Goal: Task Accomplishment & Management: Use online tool/utility

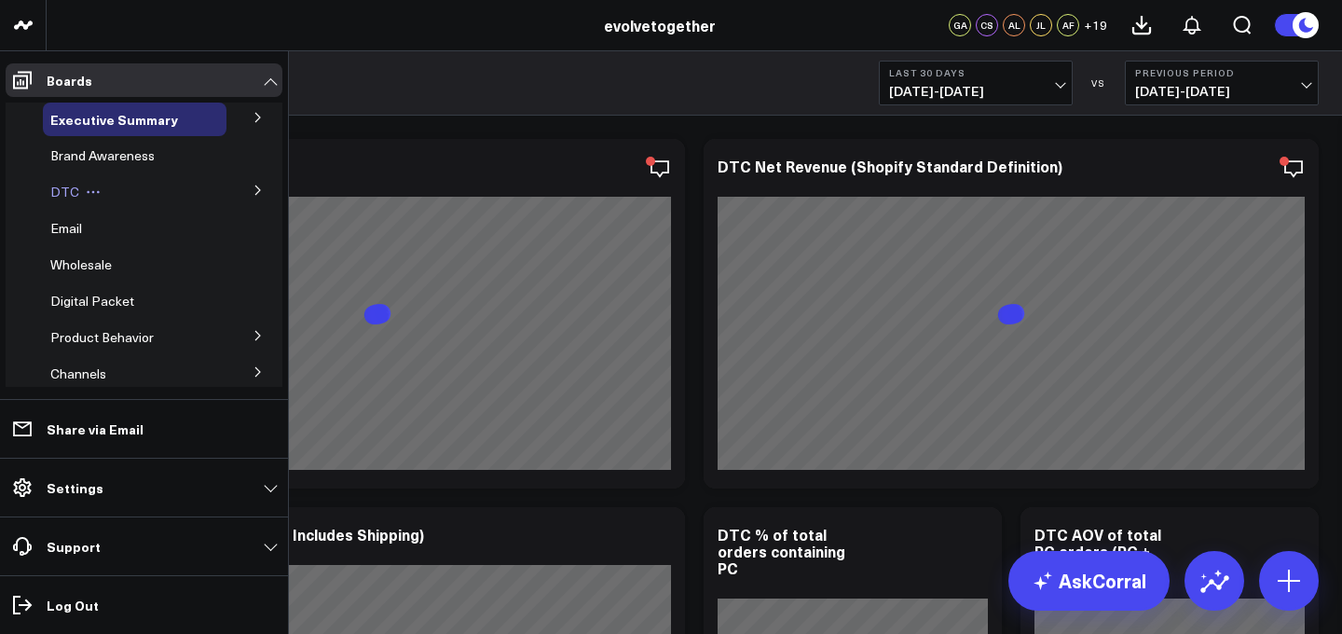
click at [127, 192] on div "DTC" at bounding box center [135, 192] width 184 height 34
click at [248, 199] on button at bounding box center [258, 189] width 48 height 28
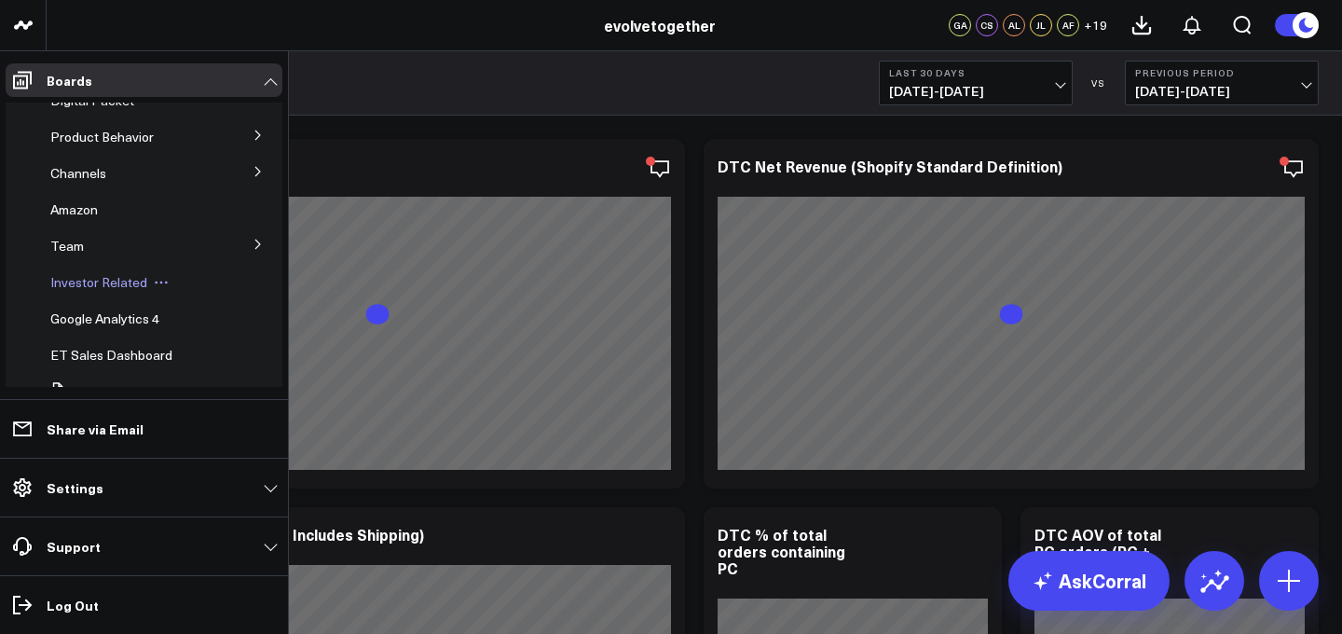
scroll to position [486, 0]
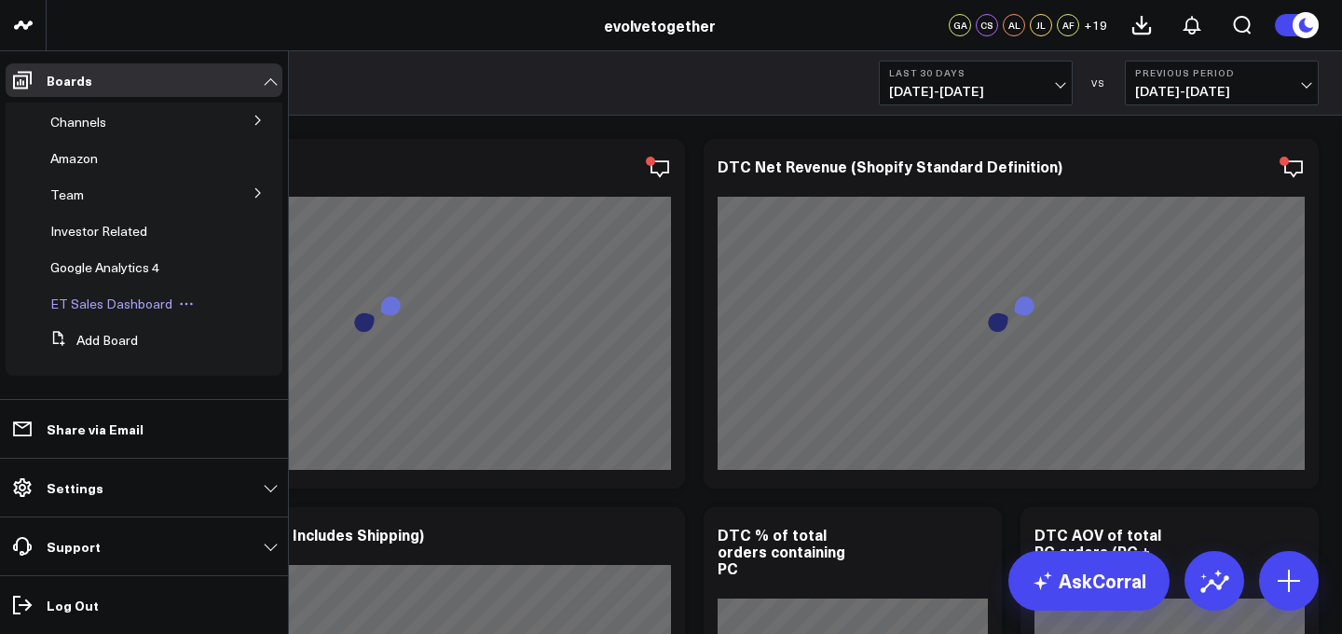
click at [160, 304] on span "ET Sales Dashboard" at bounding box center [111, 303] width 122 height 18
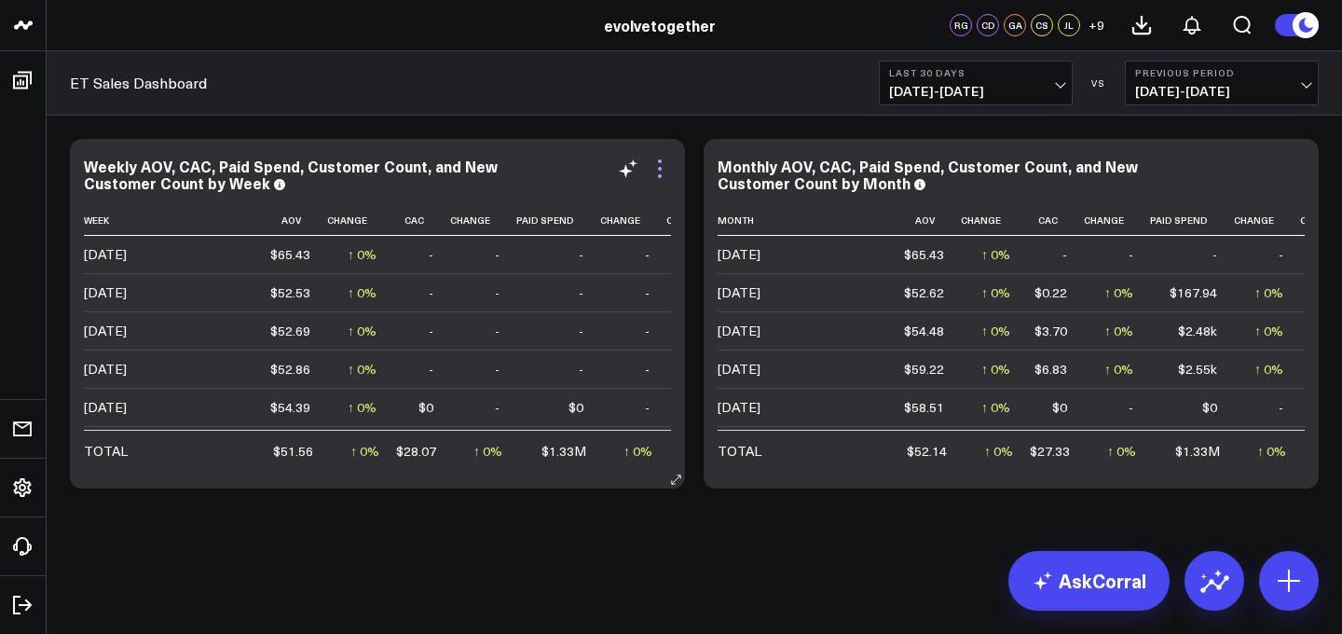
click at [658, 174] on icon at bounding box center [659, 168] width 22 height 22
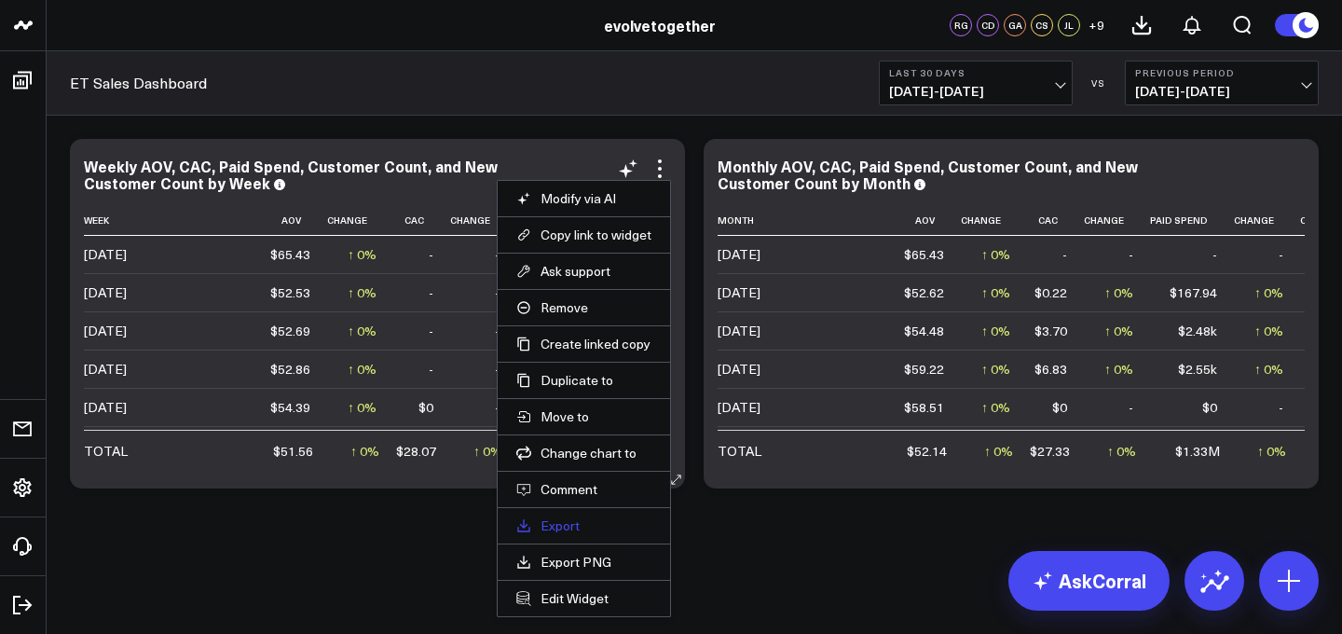
click at [571, 527] on link "Export" at bounding box center [583, 525] width 135 height 17
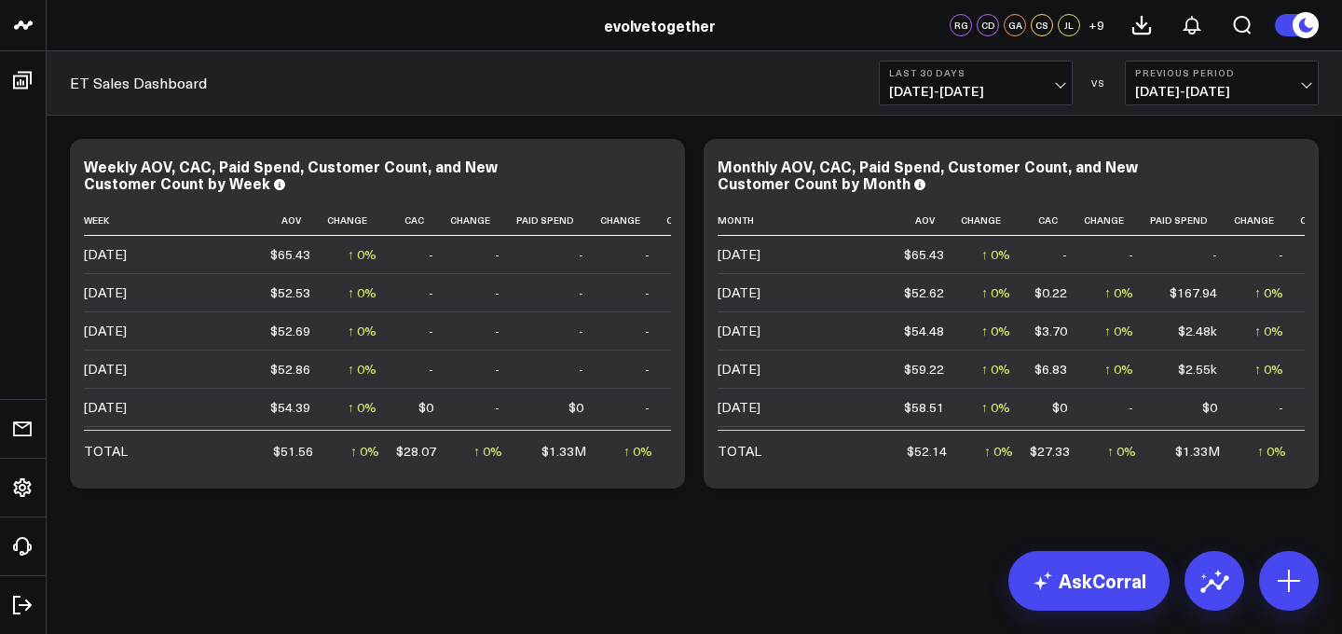
click at [879, 134] on div "Modify via AI Copy link to widget Ask support Remove Create linked copy Executi…" at bounding box center [694, 314] width 1267 height 368
click at [1301, 170] on icon at bounding box center [1293, 168] width 22 height 22
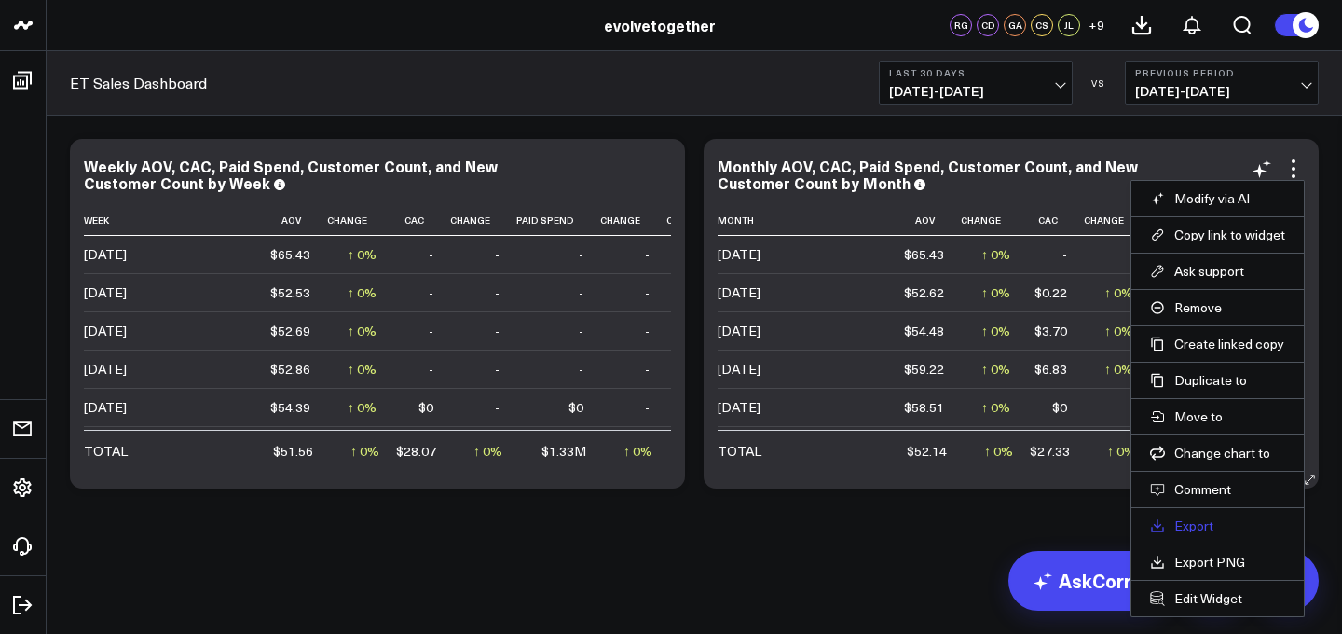
click at [1179, 527] on link "Export" at bounding box center [1217, 525] width 135 height 17
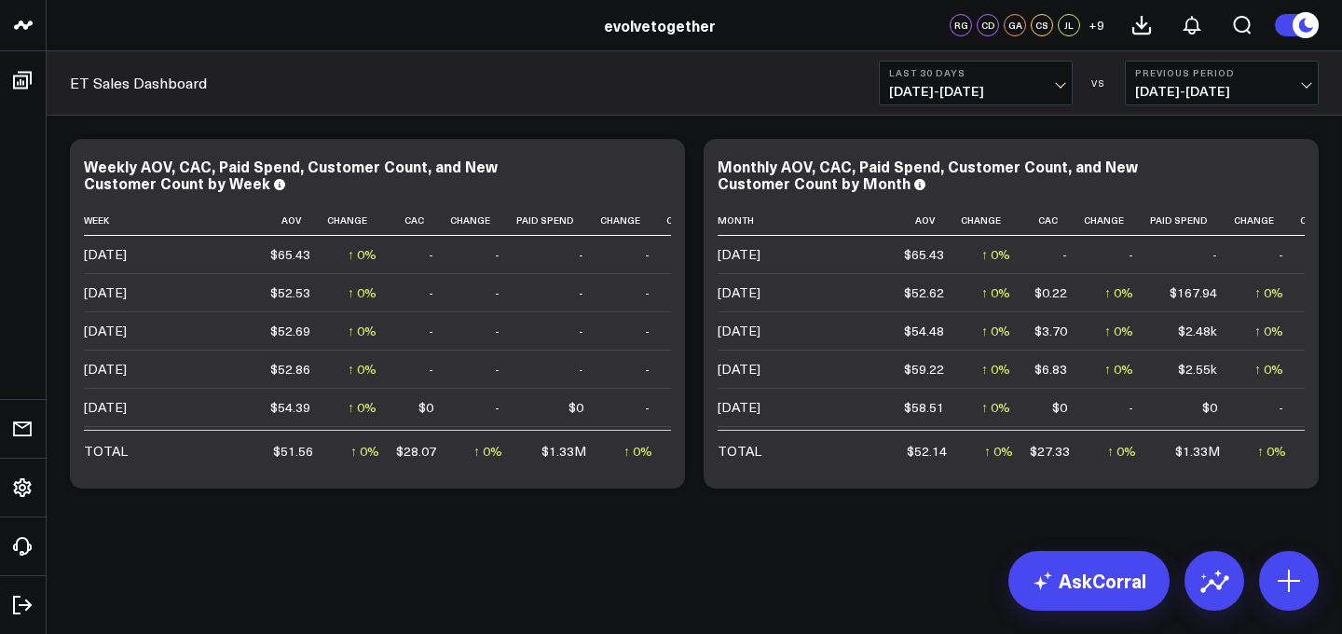
click at [1158, 96] on span "[DATE] - [DATE]" at bounding box center [1221, 91] width 173 height 15
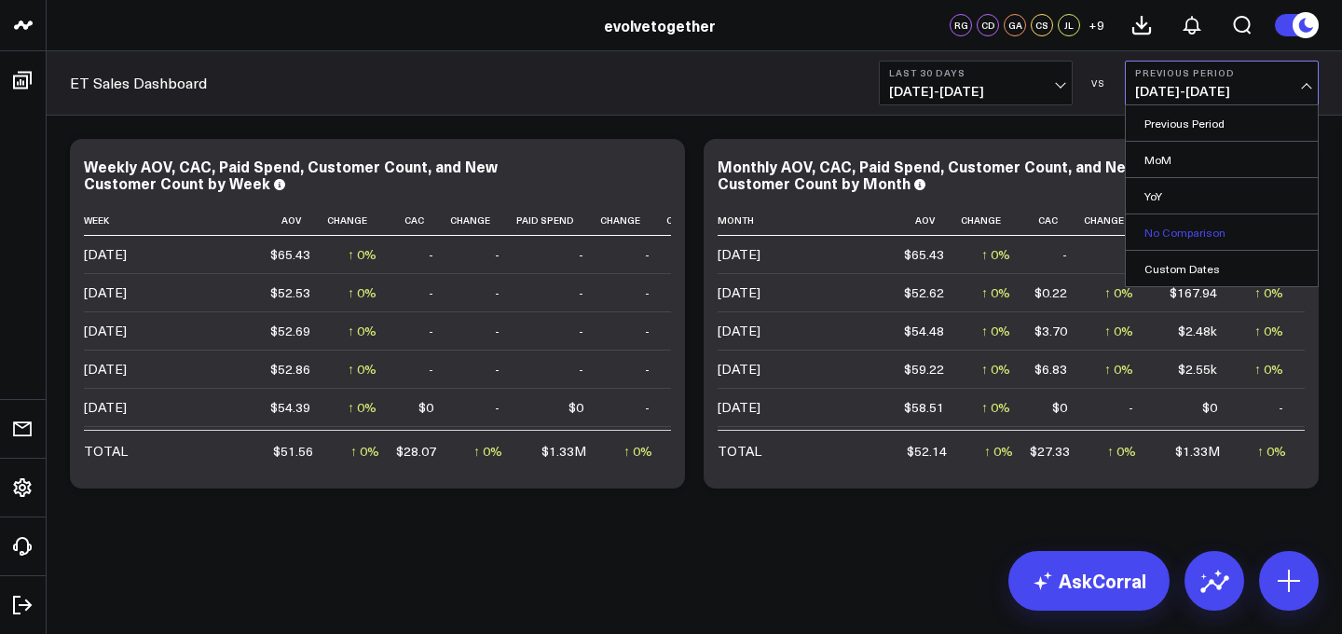
click at [1178, 238] on link "No Comparison" at bounding box center [1221, 231] width 192 height 35
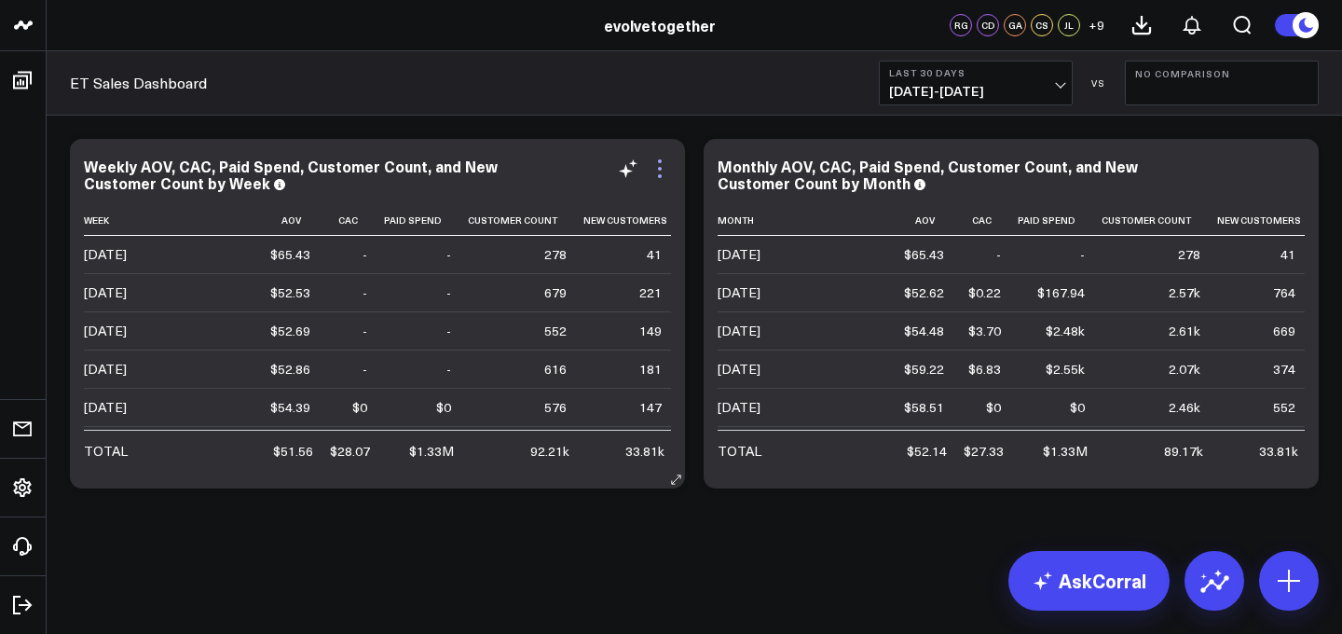
click at [667, 169] on icon at bounding box center [659, 168] width 22 height 22
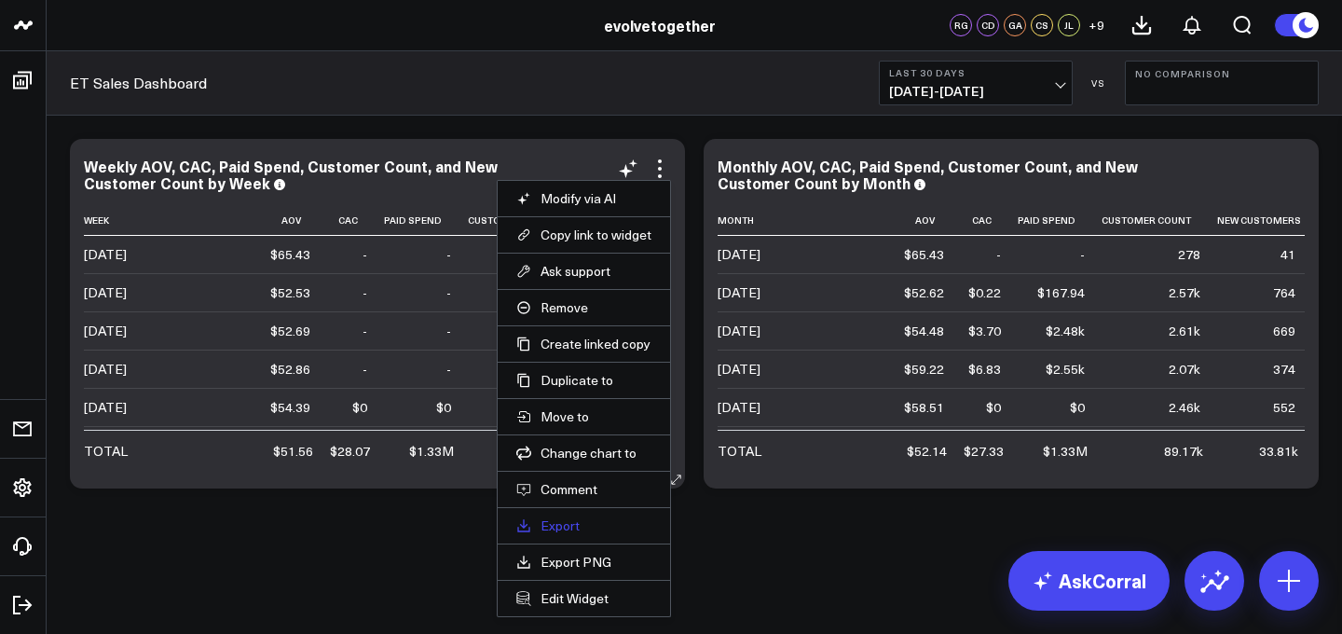
click at [577, 521] on link "Export" at bounding box center [583, 525] width 135 height 17
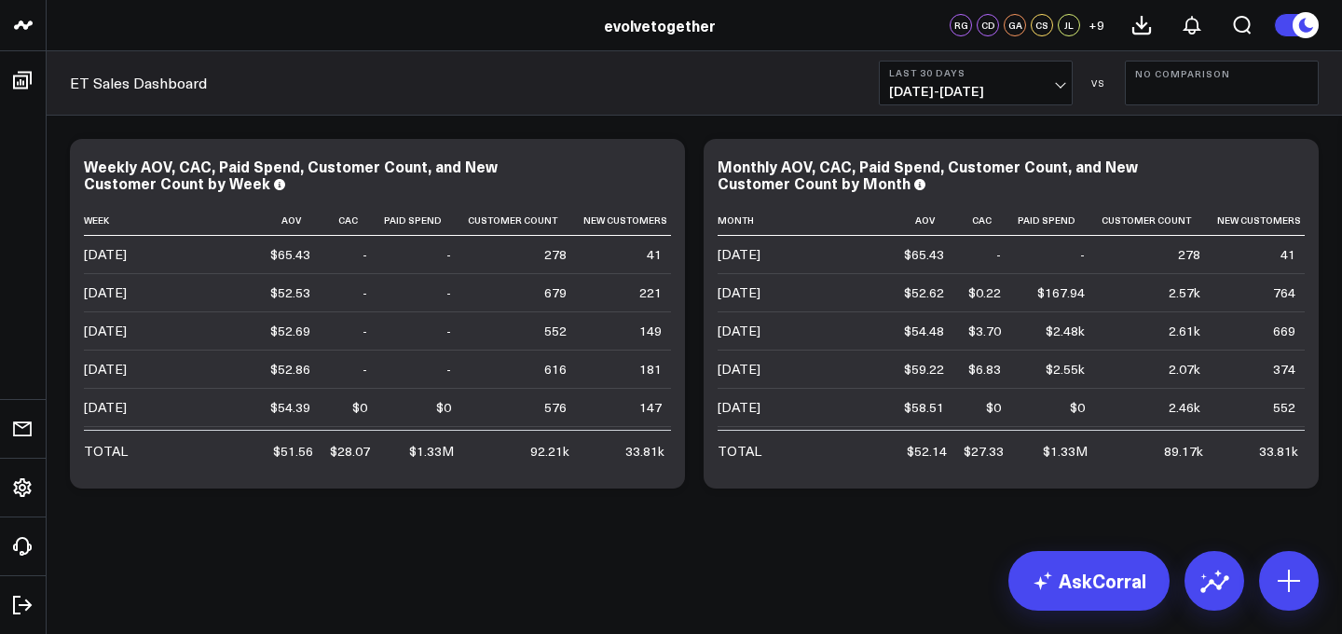
click at [867, 116] on div "Modify via AI Copy link to widget Ask support Remove Create linked copy Executi…" at bounding box center [694, 363] width 1295 height 494
click at [1297, 175] on icon at bounding box center [1293, 168] width 22 height 22
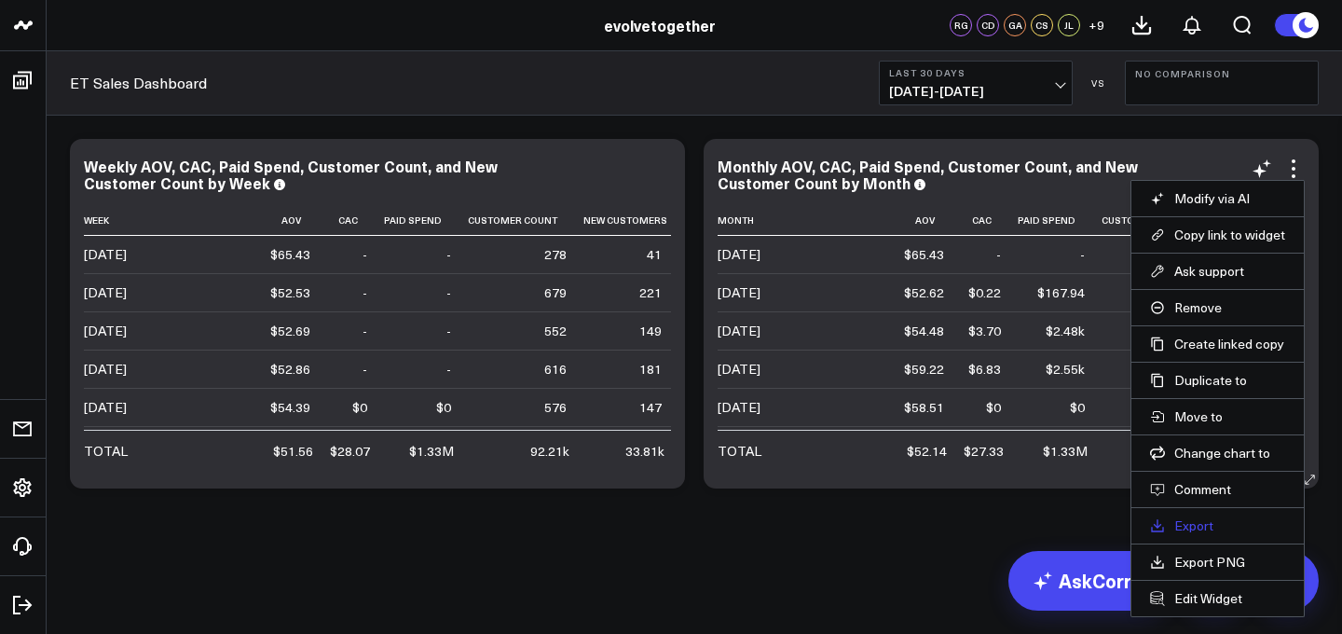
click at [1184, 532] on link "Export" at bounding box center [1217, 525] width 135 height 17
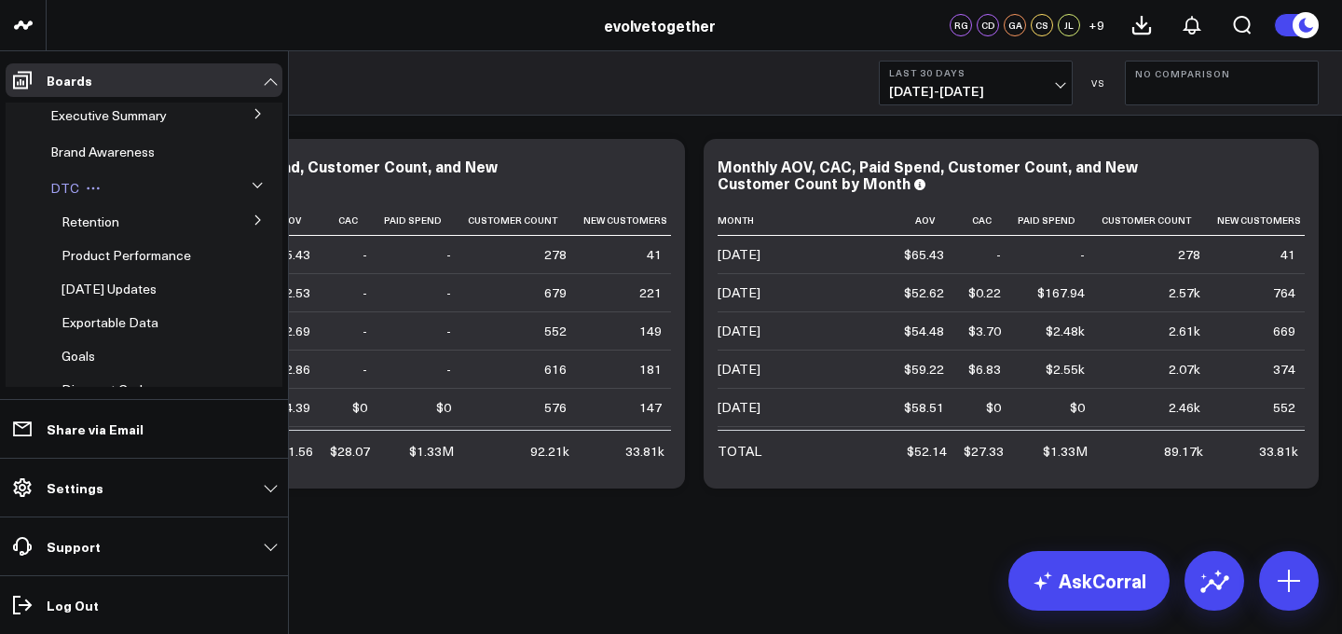
scroll to position [2, 0]
click at [88, 217] on span "Retention" at bounding box center [90, 223] width 58 height 18
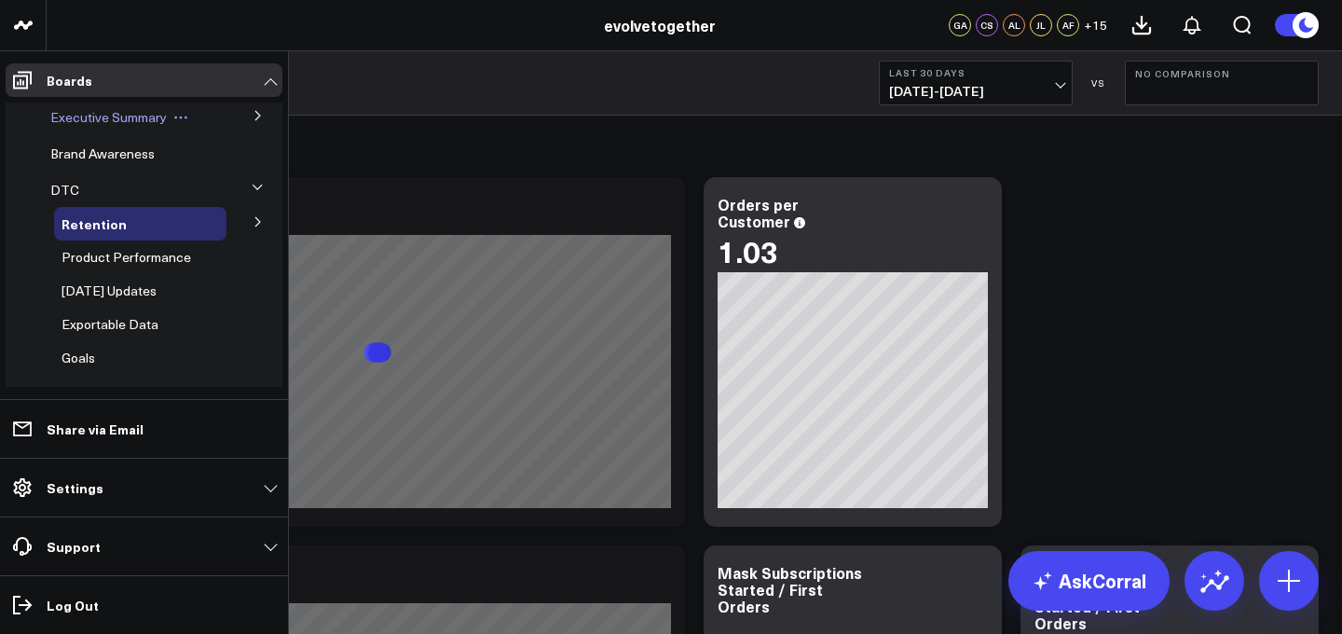
click at [133, 119] on span "Executive Summary" at bounding box center [108, 117] width 116 height 18
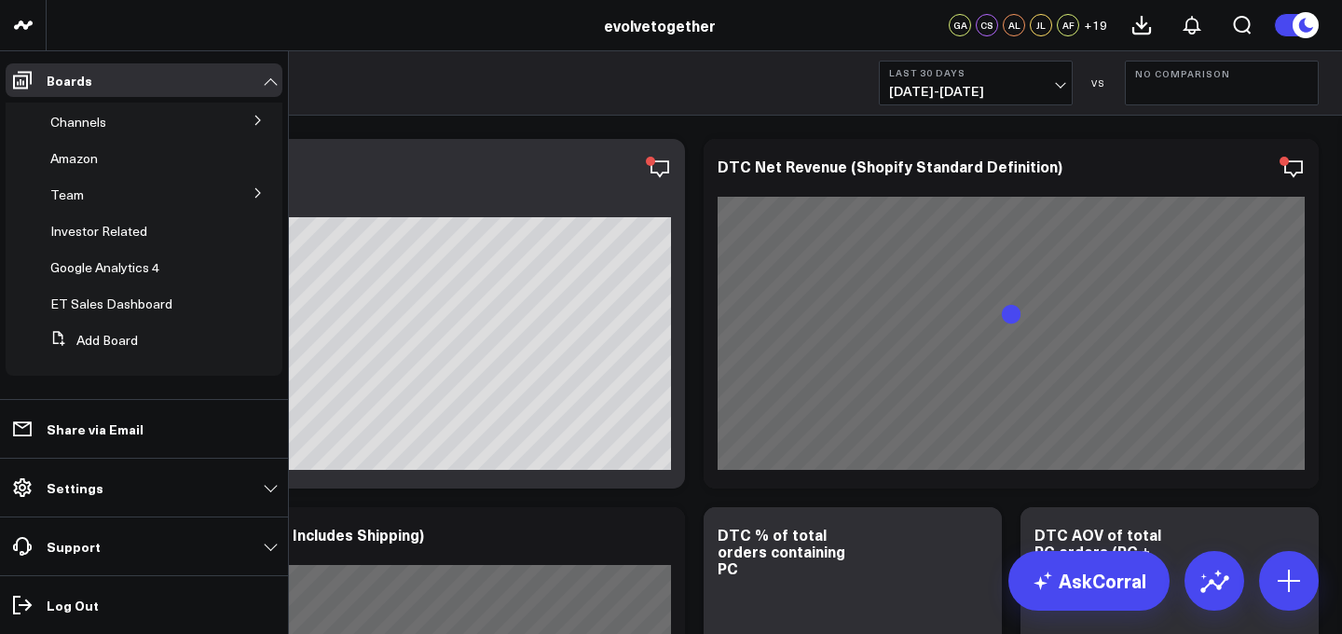
scroll to position [5, 0]
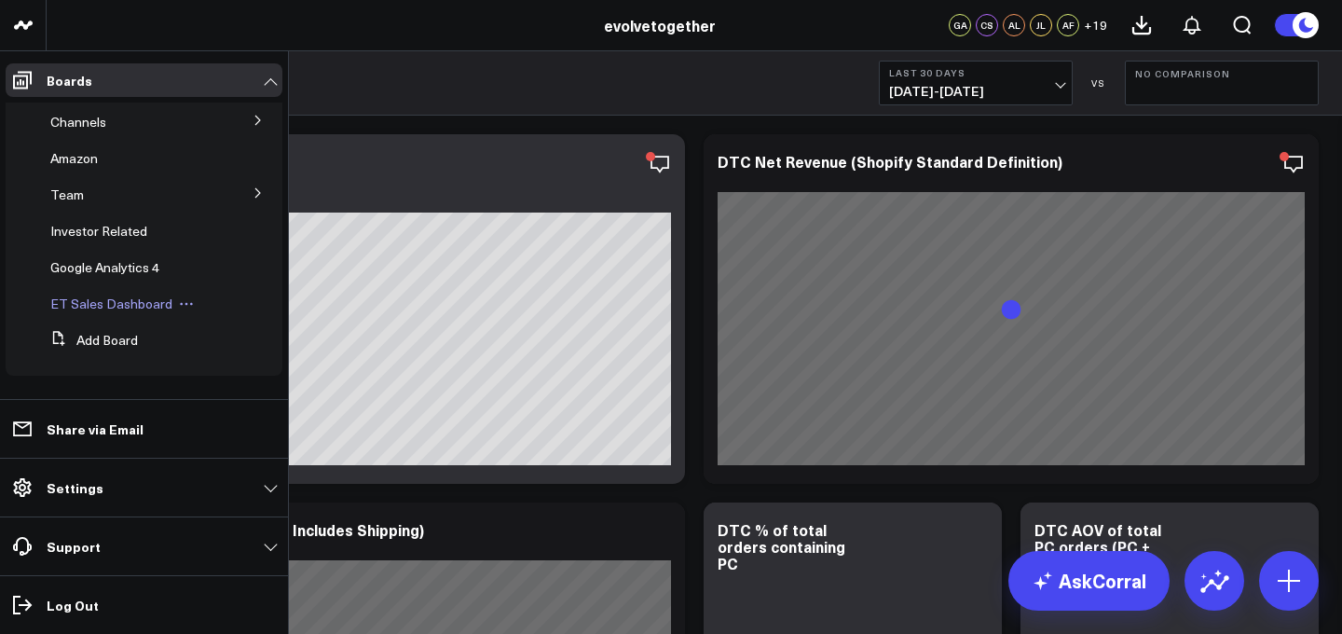
click at [127, 301] on span "ET Sales Dashboard" at bounding box center [111, 303] width 122 height 18
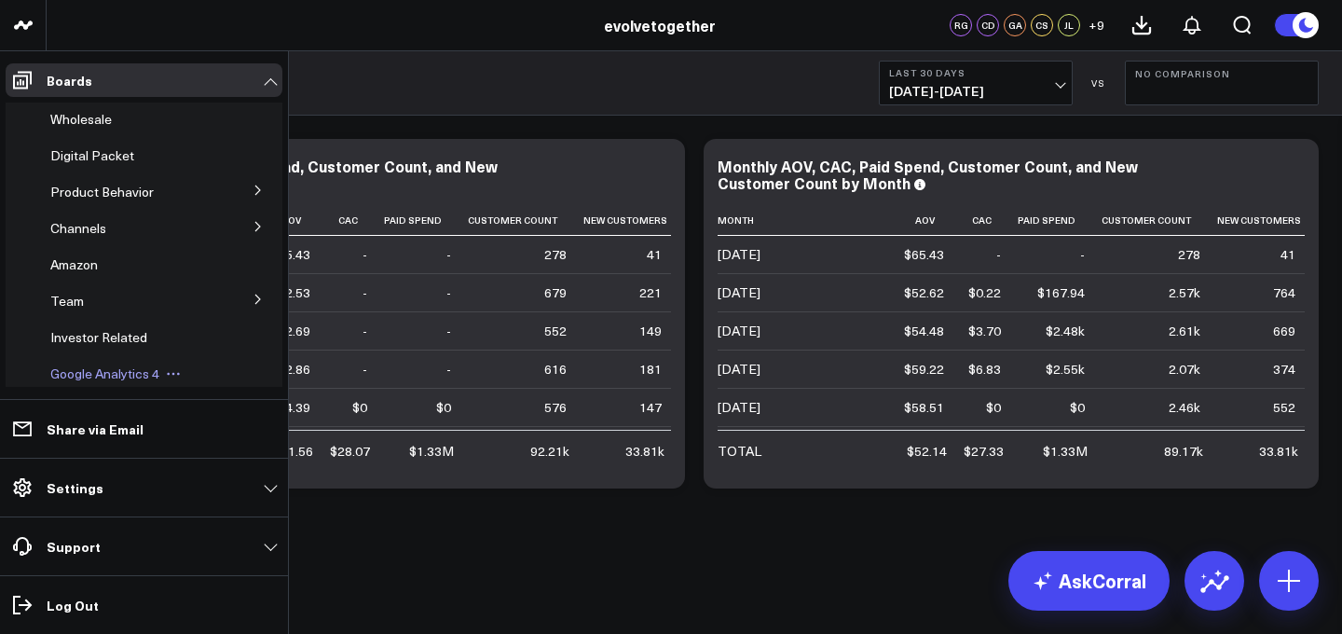
scroll to position [143, 0]
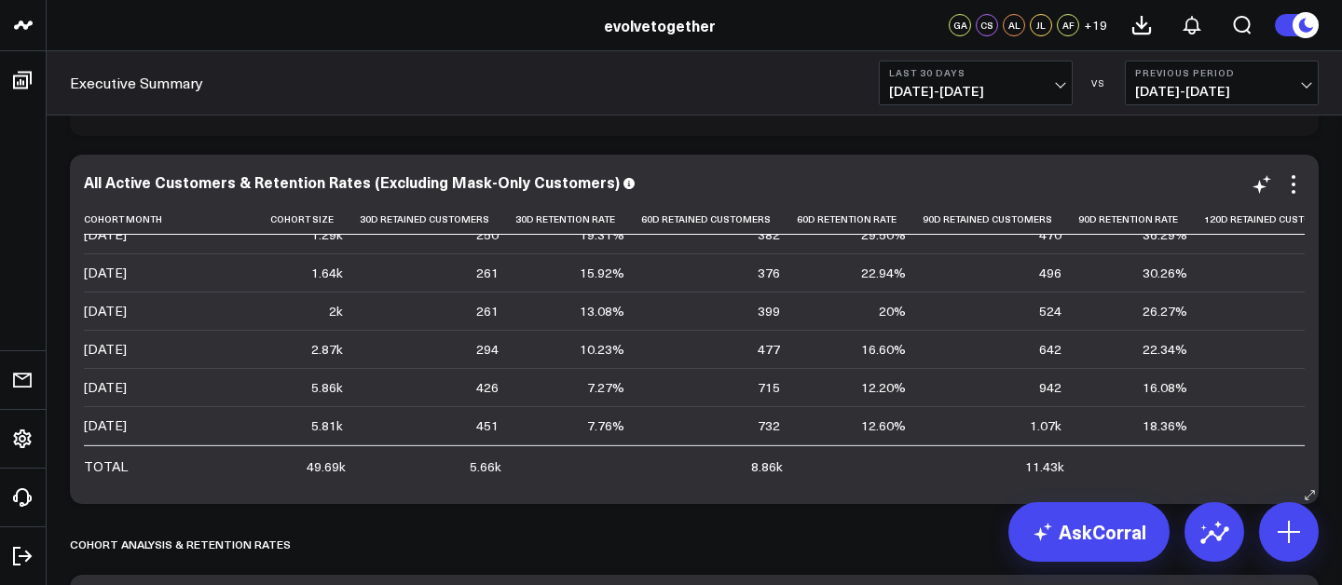
scroll to position [524, 0]
click at [1284, 293] on td "517" at bounding box center [1284, 312] width 161 height 38
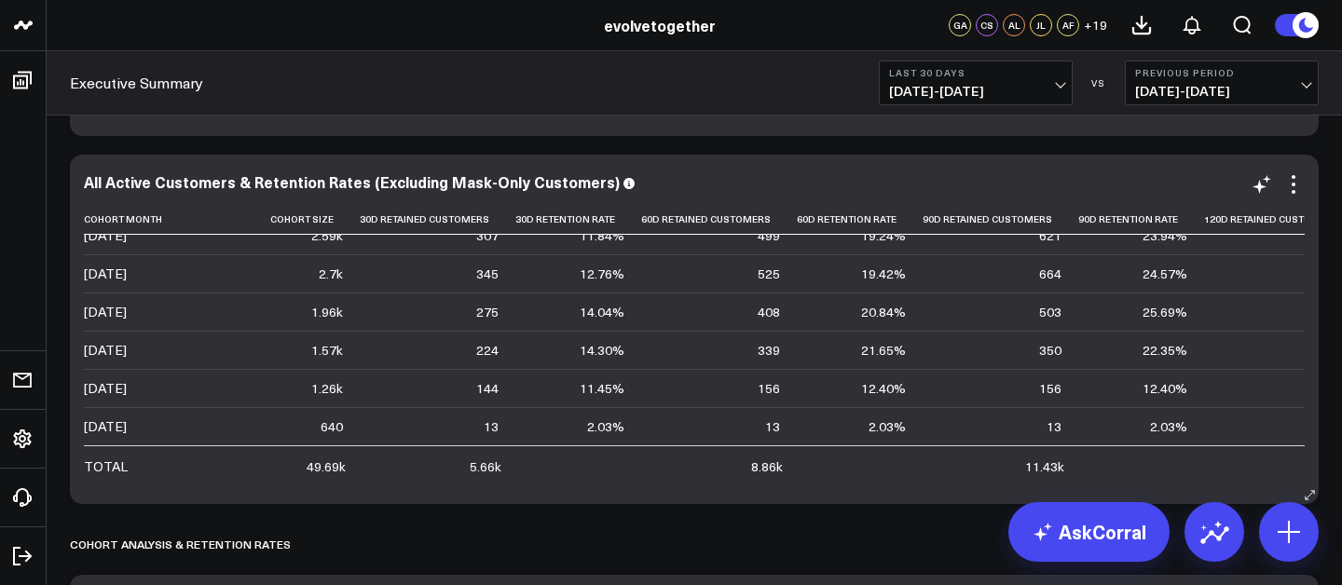
click at [1292, 155] on div "All Active Customers & Retention Rates (Excluding Mask-Only Customers) Cohort M…" at bounding box center [694, 329] width 1248 height 349
click at [87, 167] on div "All Active Customers & Retention Rates (Excluding Mask-Only Customers) Cohort M…" at bounding box center [694, 329] width 1248 height 349
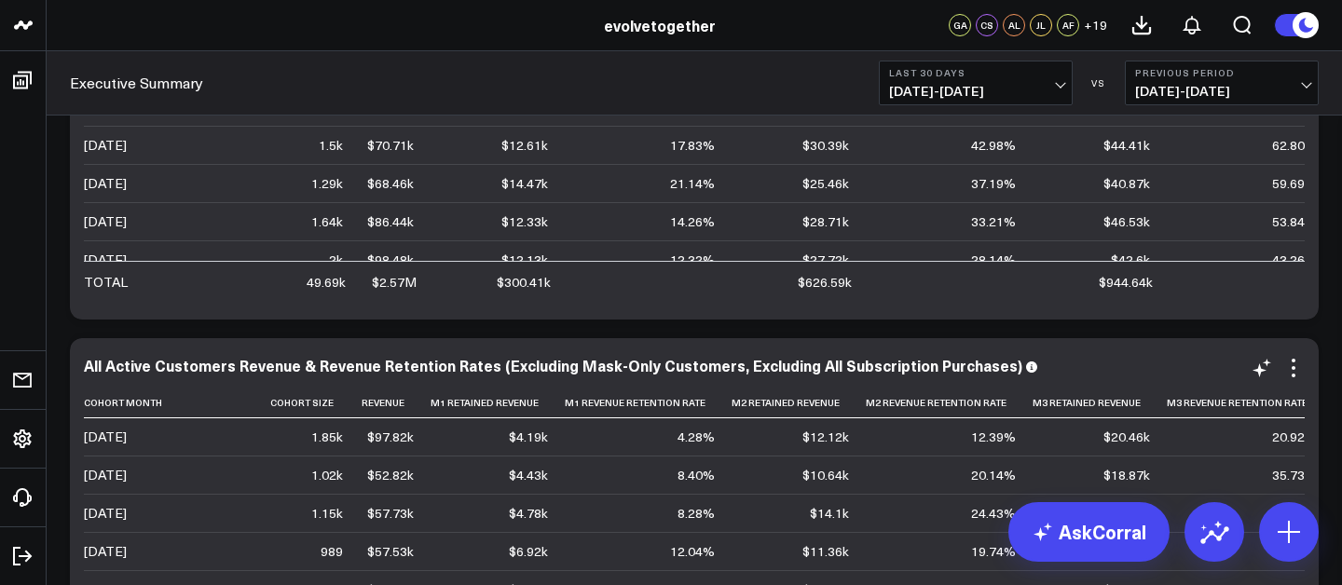
scroll to position [3687, 0]
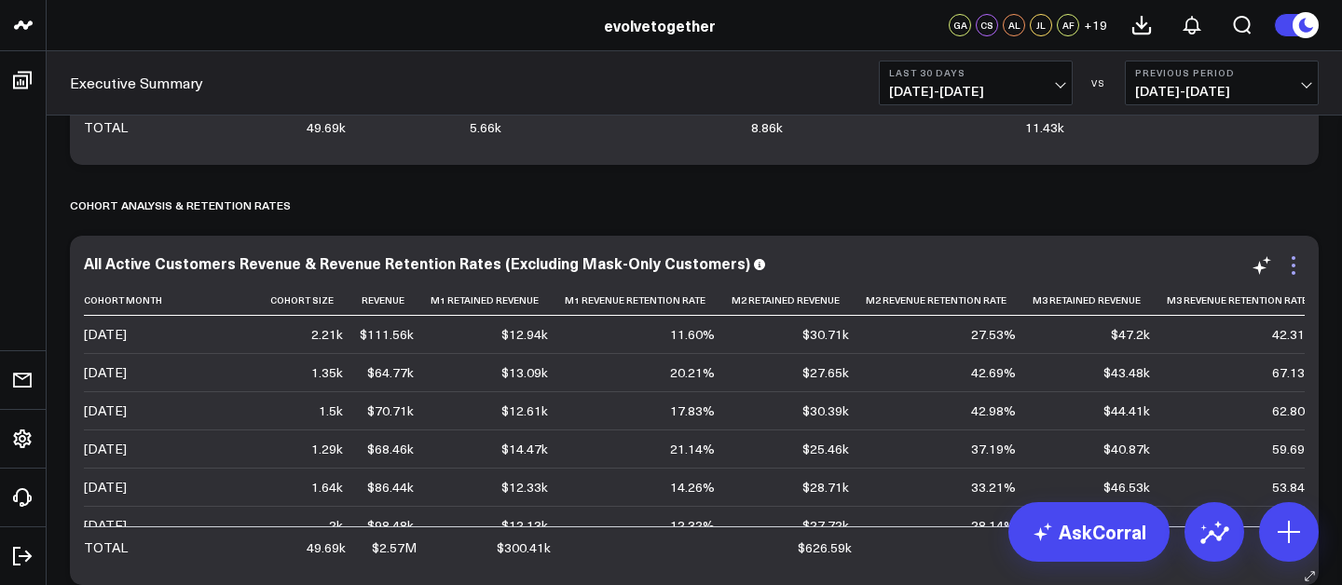
click at [1293, 276] on icon at bounding box center [1293, 265] width 22 height 22
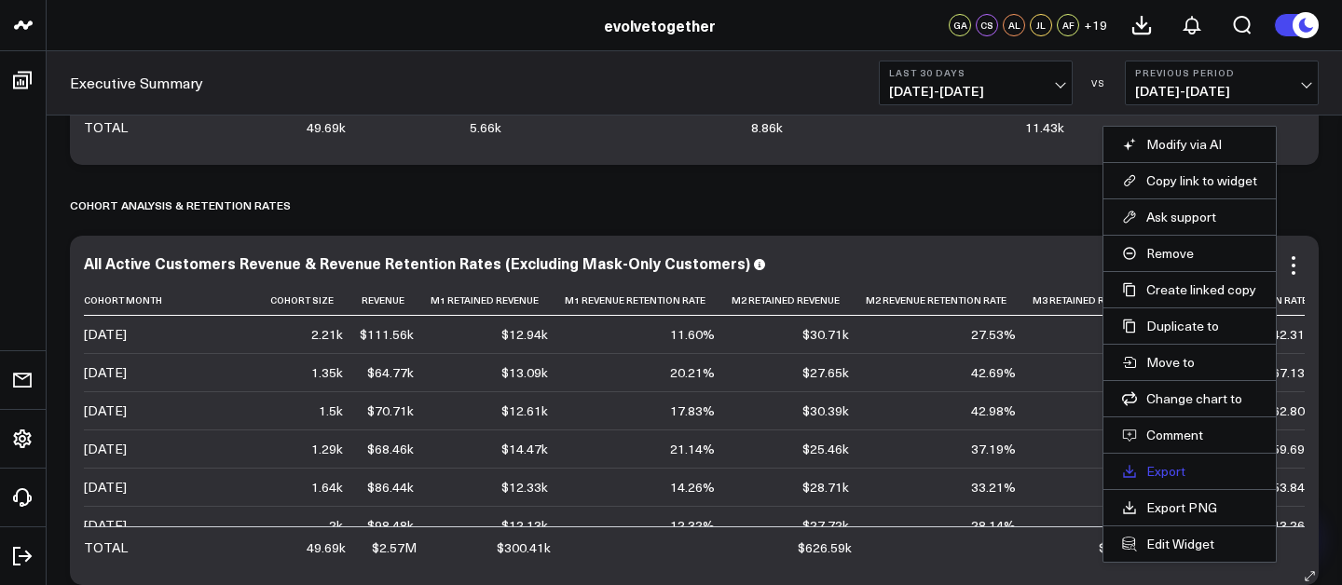
click at [1191, 472] on link "Export" at bounding box center [1189, 471] width 135 height 17
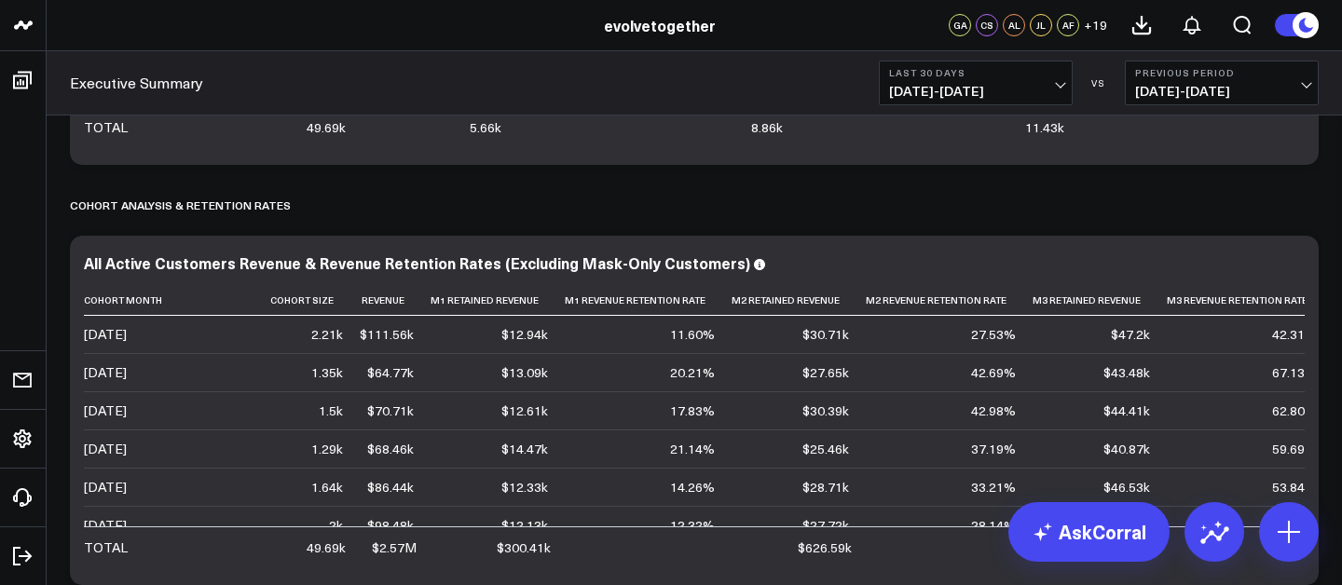
click at [1017, 93] on span "08/04/25 - 09/02/25" at bounding box center [975, 91] width 173 height 15
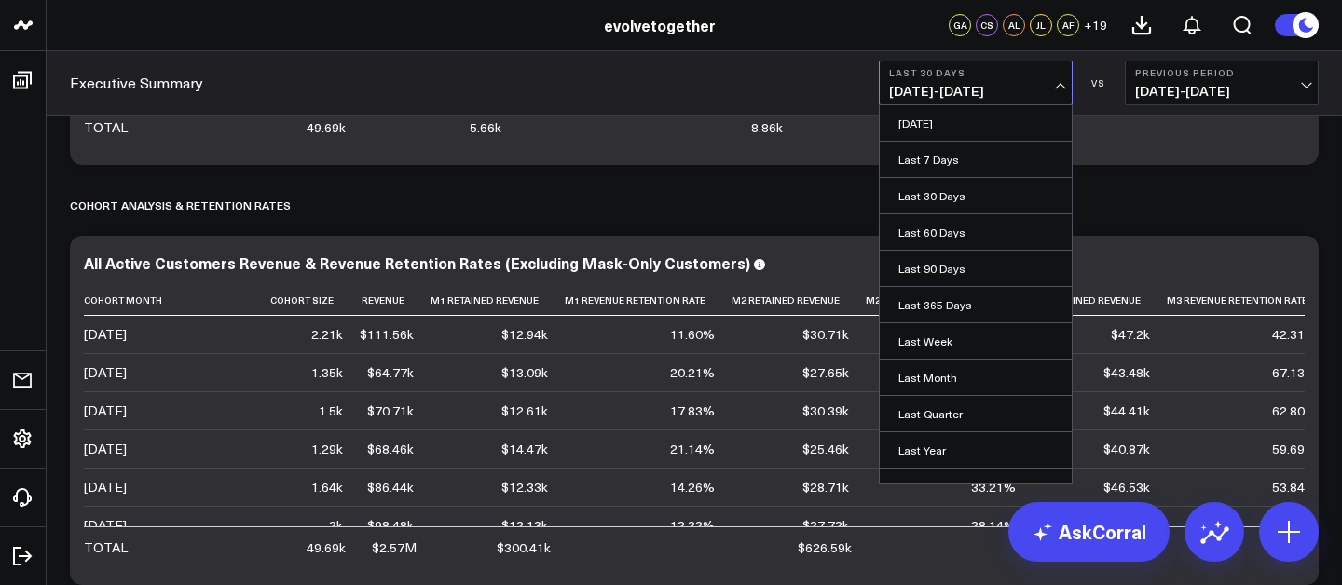
click at [1170, 102] on button "Previous Period [DATE] - [DATE]" at bounding box center [1222, 83] width 194 height 45
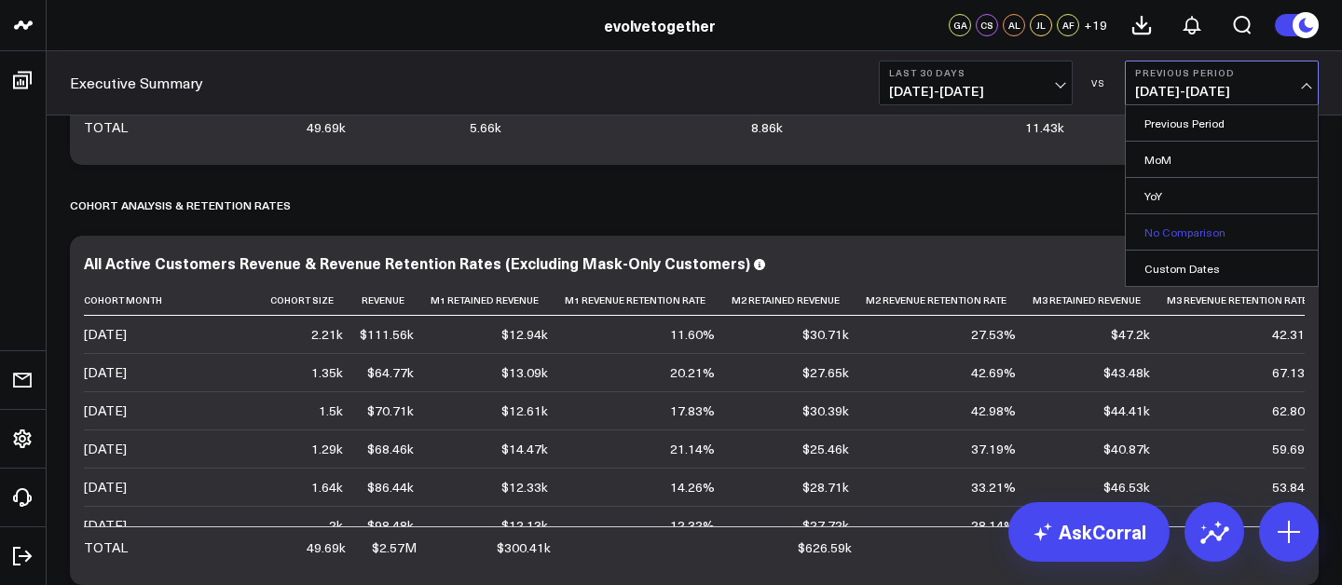
click at [1191, 237] on link "No Comparison" at bounding box center [1221, 231] width 192 height 35
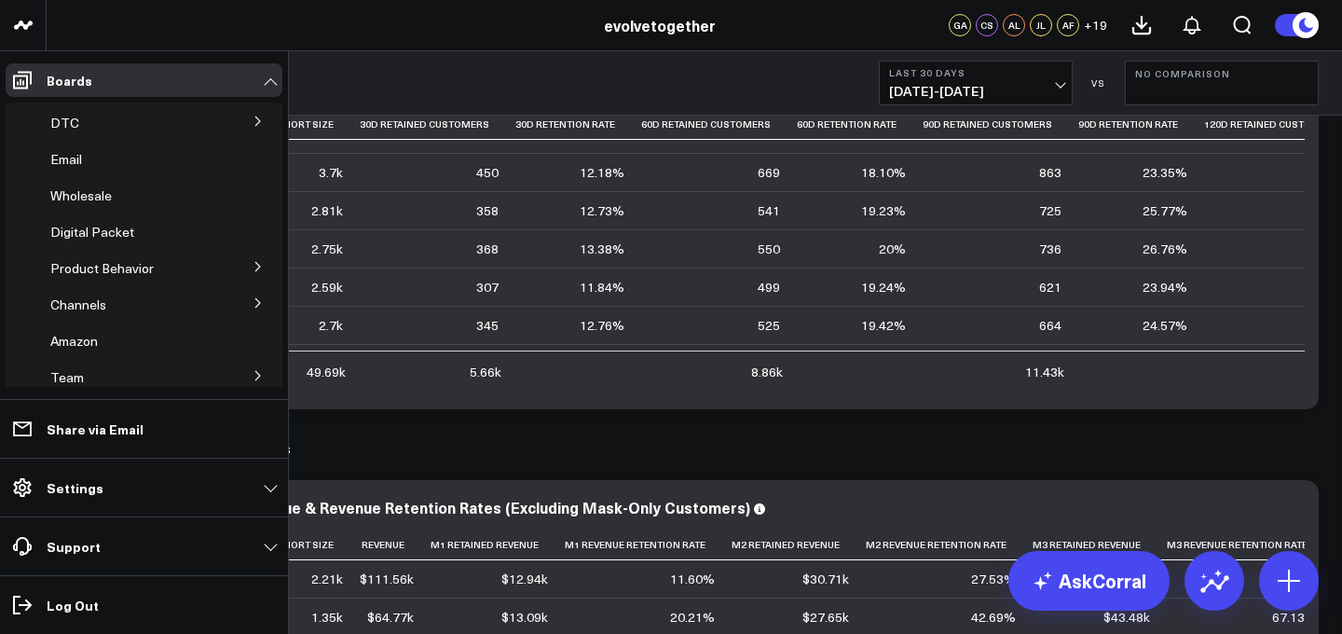
scroll to position [3330, 0]
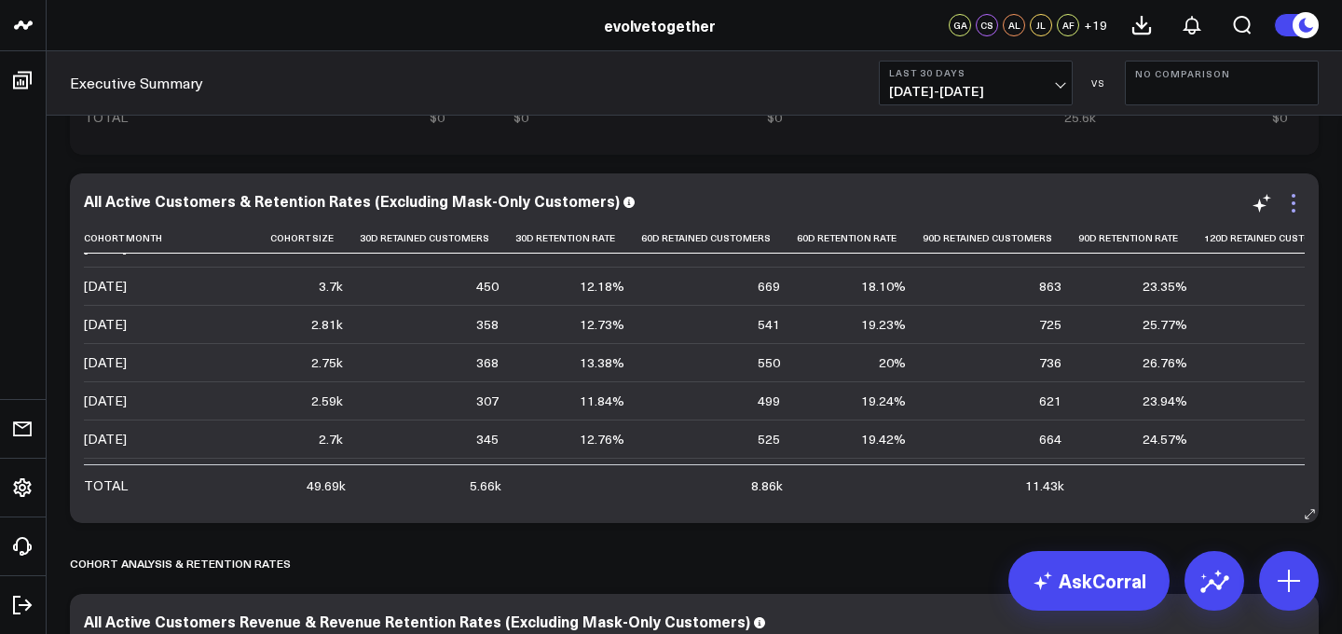
click at [1295, 199] on icon at bounding box center [1293, 203] width 22 height 22
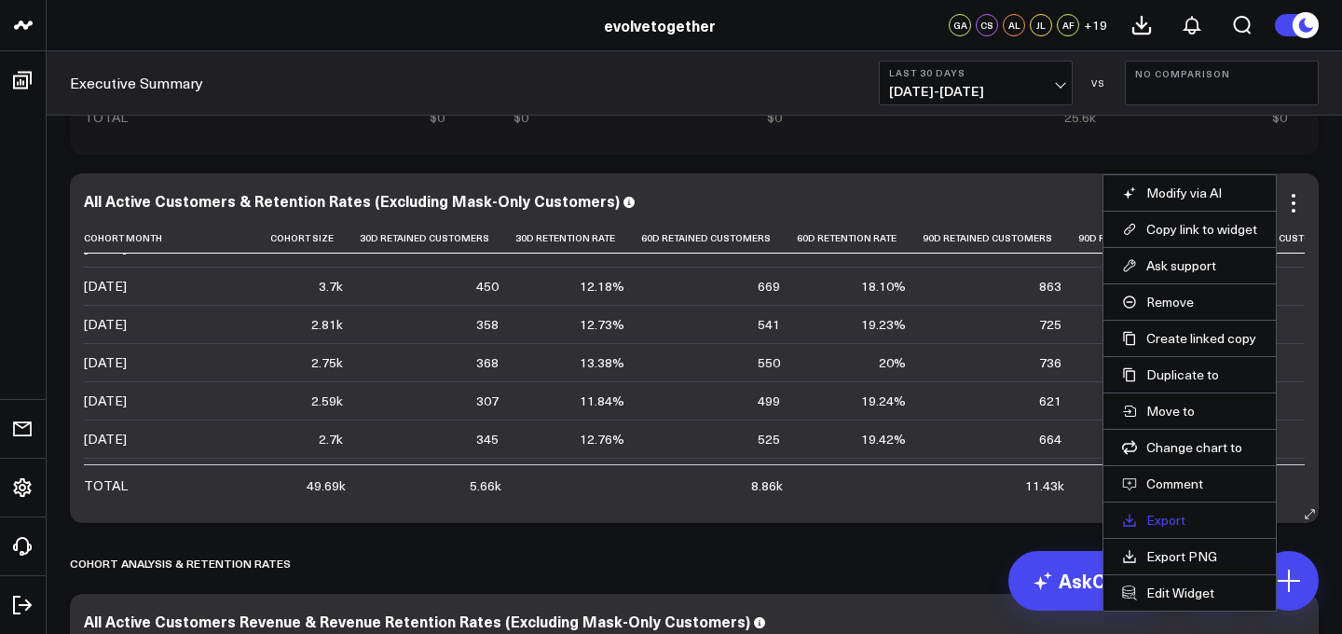
click at [1158, 514] on link "Export" at bounding box center [1189, 519] width 135 height 17
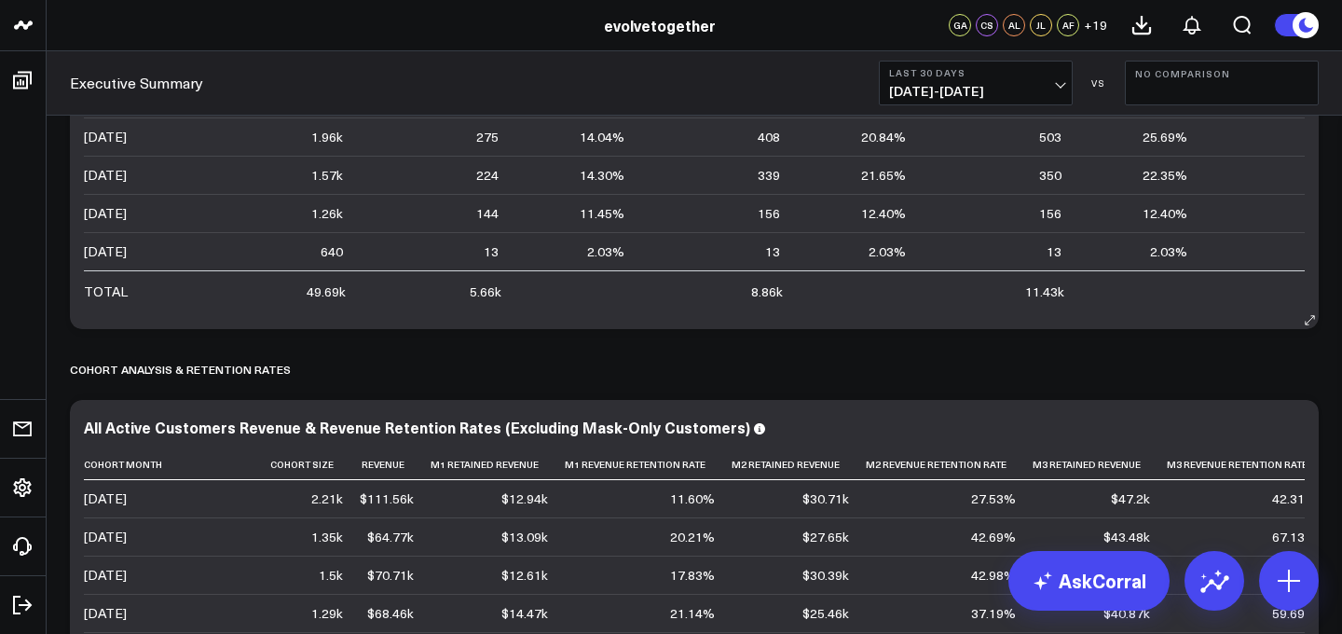
scroll to position [3557, 0]
